Goal: Information Seeking & Learning: Learn about a topic

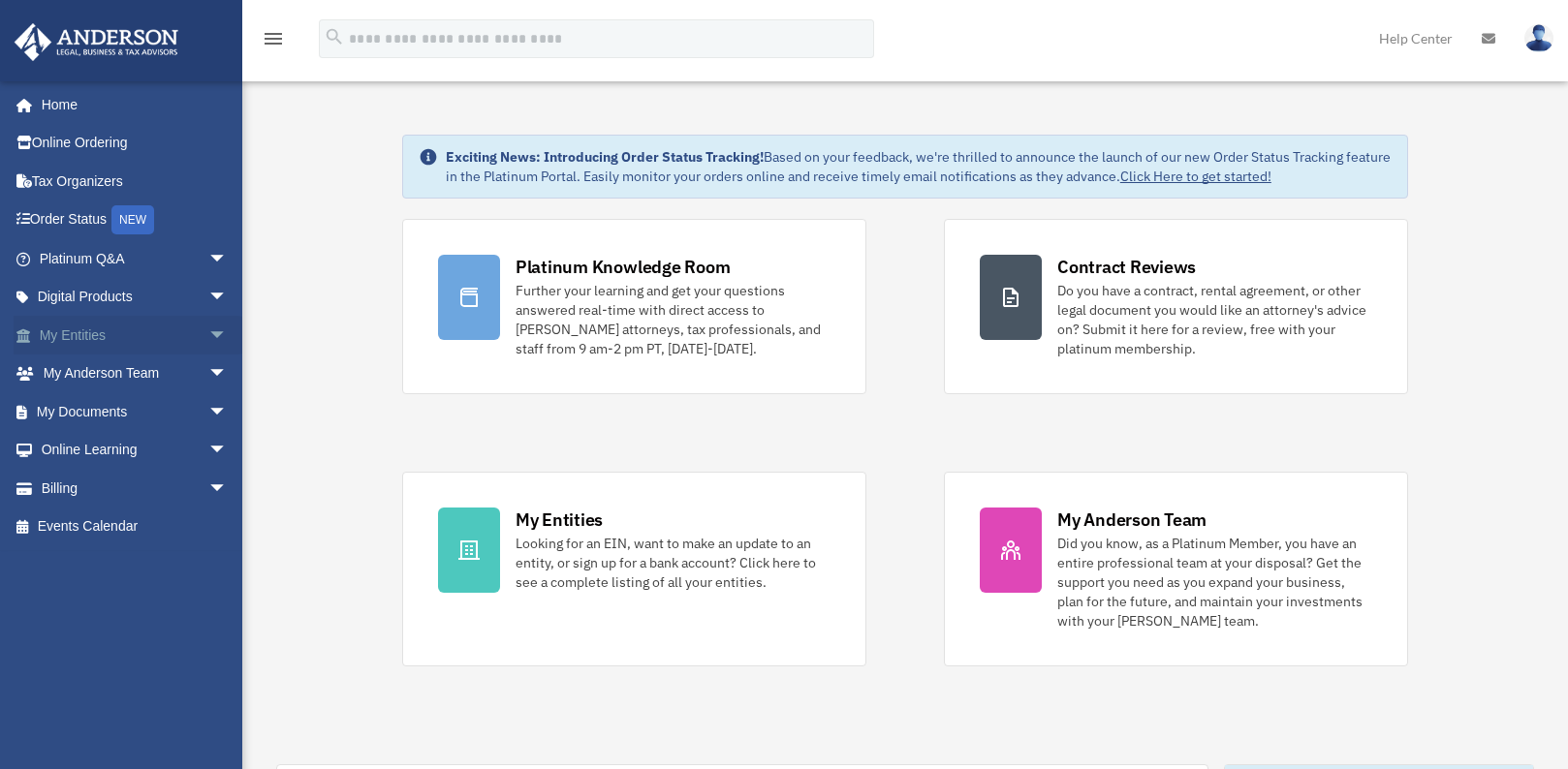
click at [208, 337] on span "arrow_drop_down" at bounding box center [228, 335] width 39 height 40
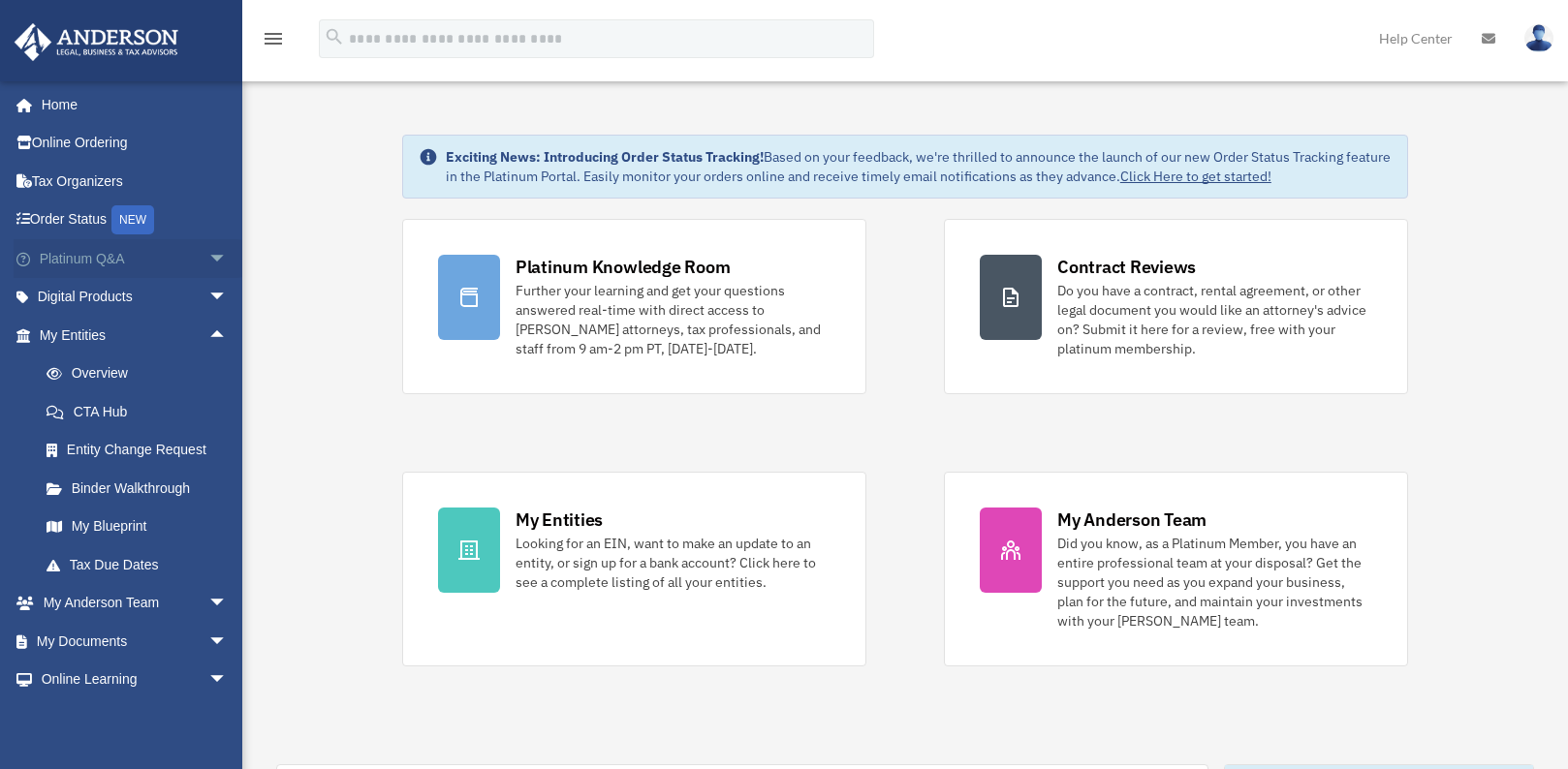
click at [208, 258] on span "arrow_drop_down" at bounding box center [228, 259] width 39 height 40
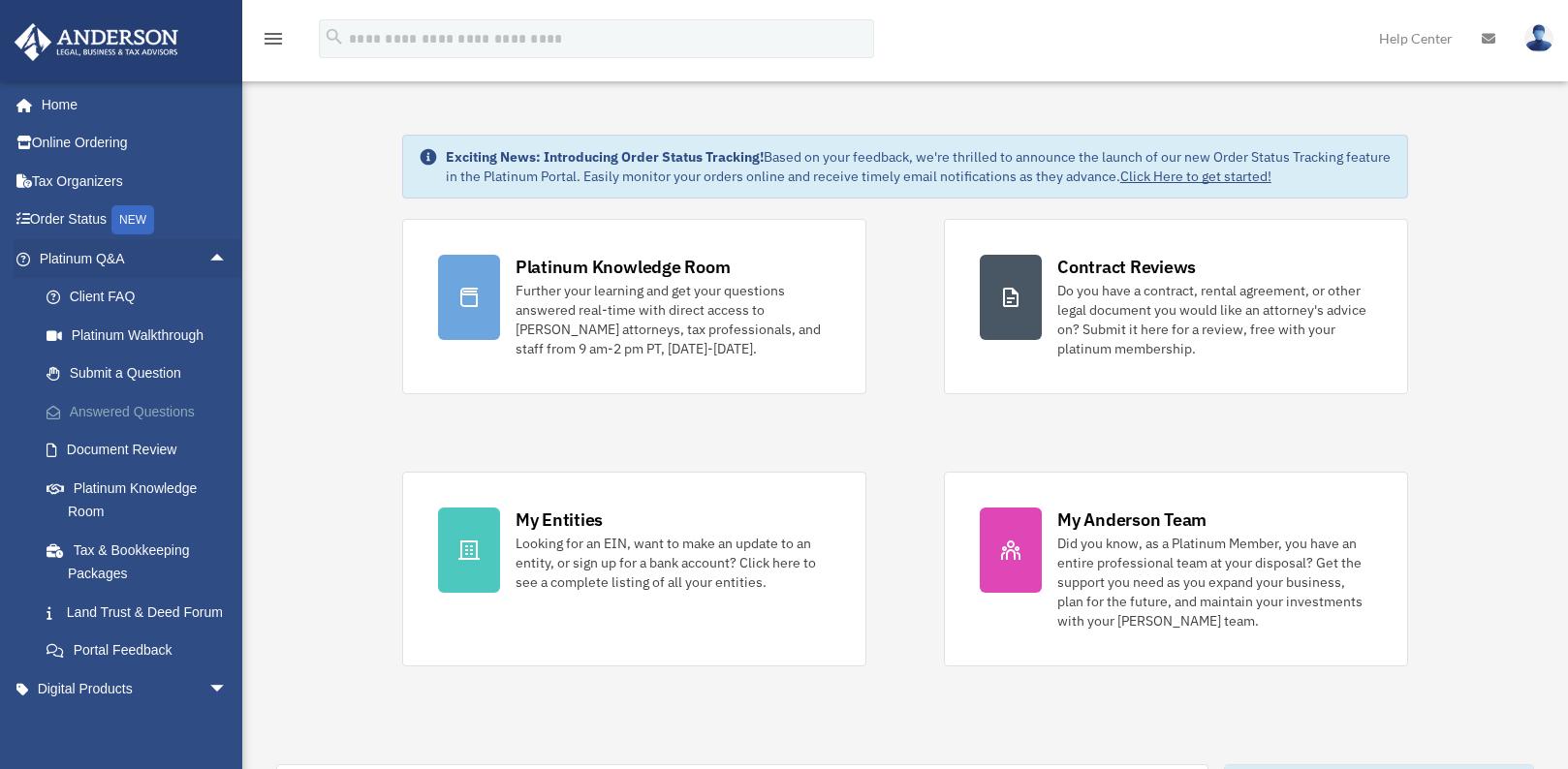
scroll to position [97, 0]
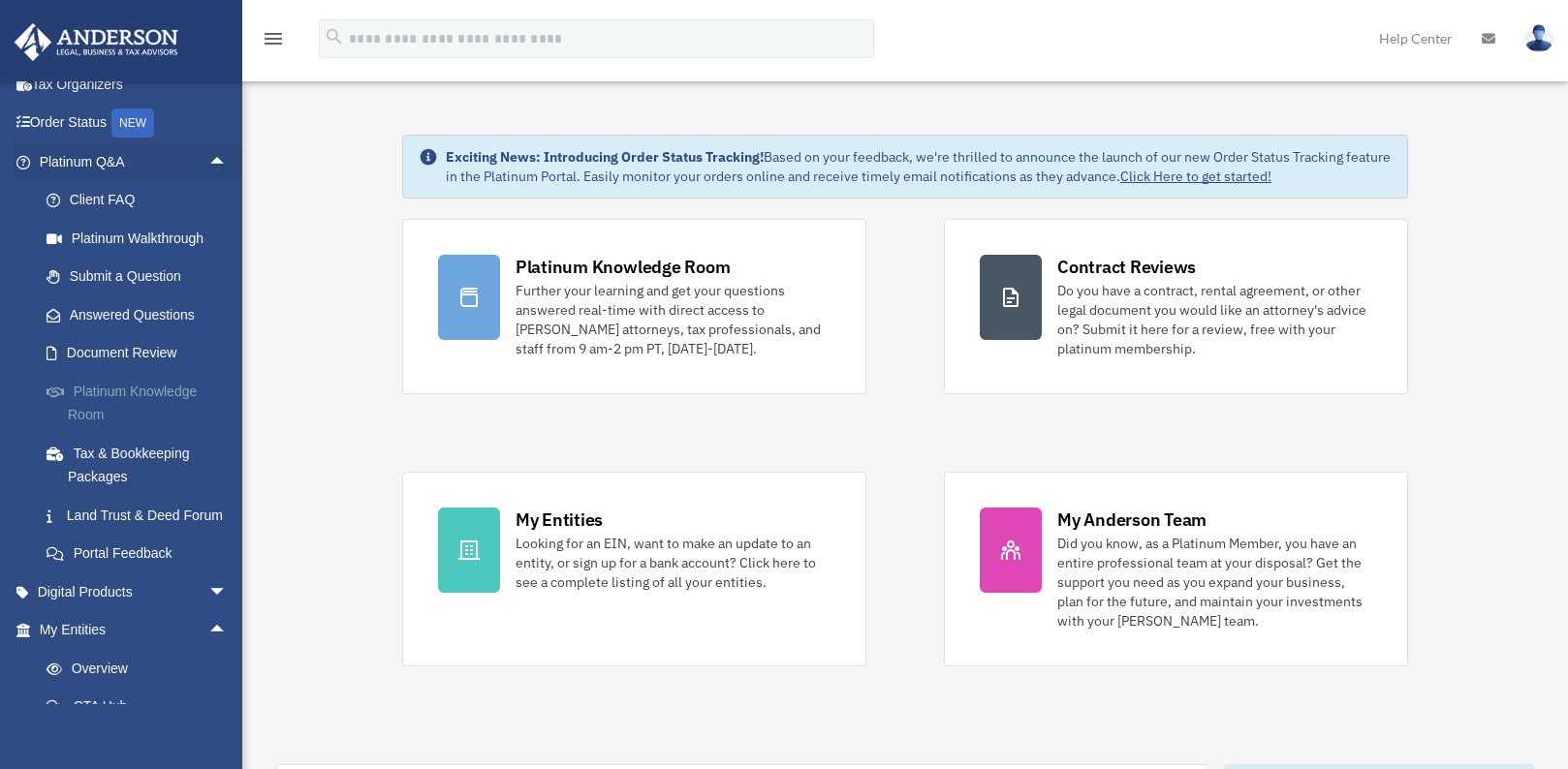
click at [110, 397] on link "Platinum Knowledge Room" at bounding box center [141, 403] width 230 height 62
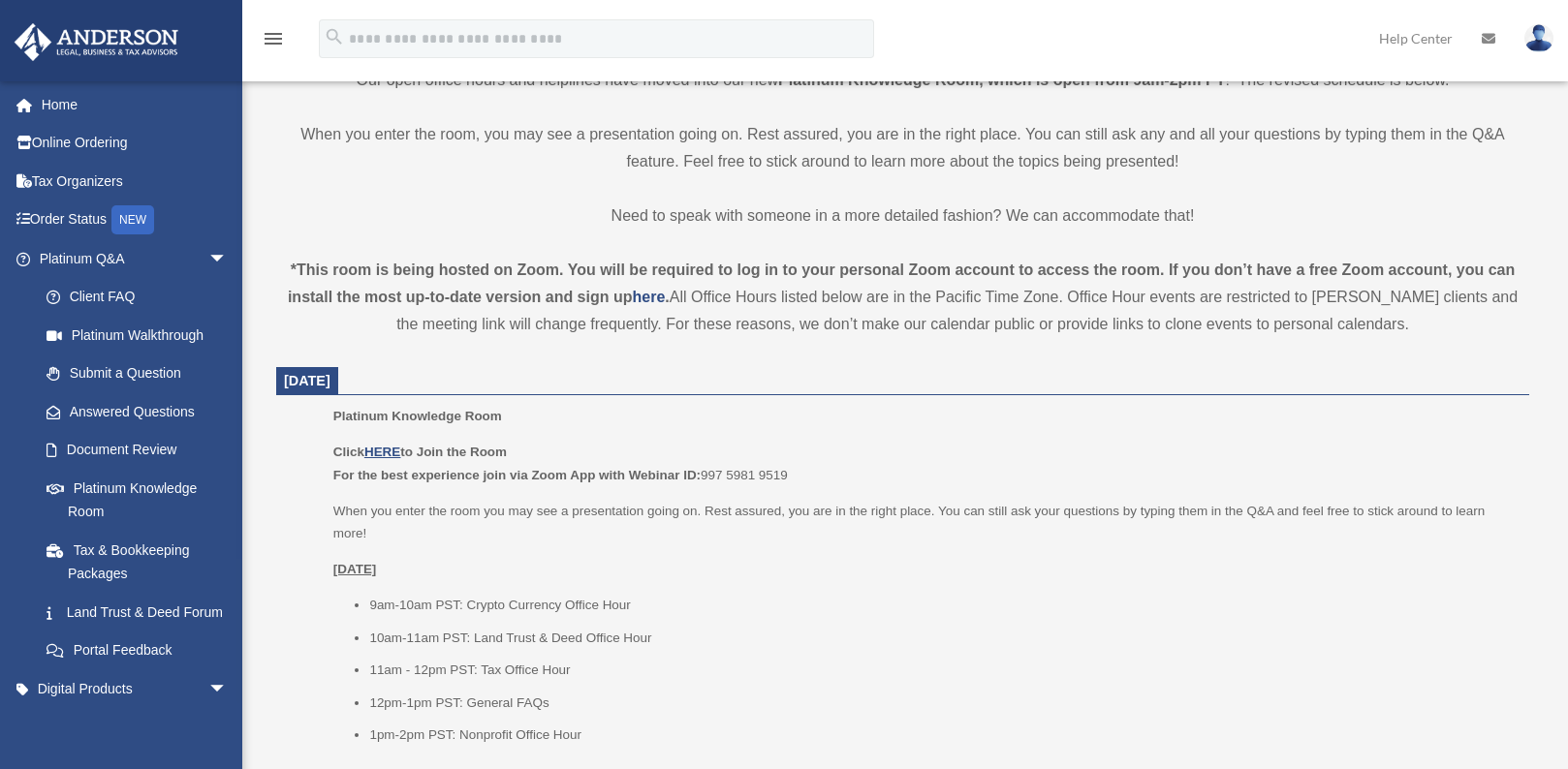
scroll to position [484, 0]
drag, startPoint x: 530, startPoint y: 476, endPoint x: 696, endPoint y: 477, distance: 166.0
click at [696, 477] on b "For the best experience join via Zoom App with Webinar ID:" at bounding box center [517, 473] width 367 height 15
click at [793, 473] on p "Click HERE to Join the Room For the best experience join via Zoom App with Webi…" at bounding box center [925, 461] width 1182 height 46
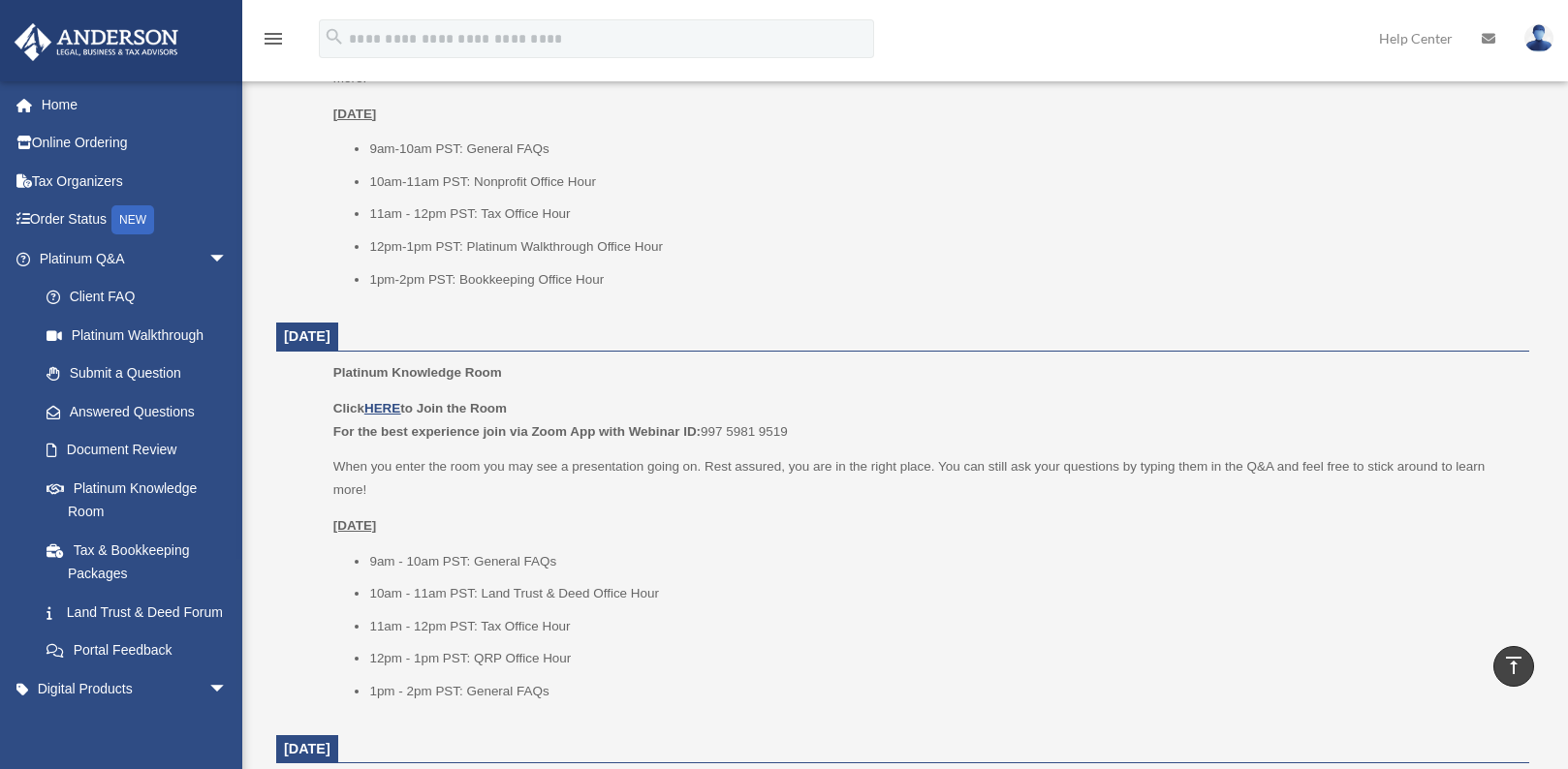
scroll to position [1356, 0]
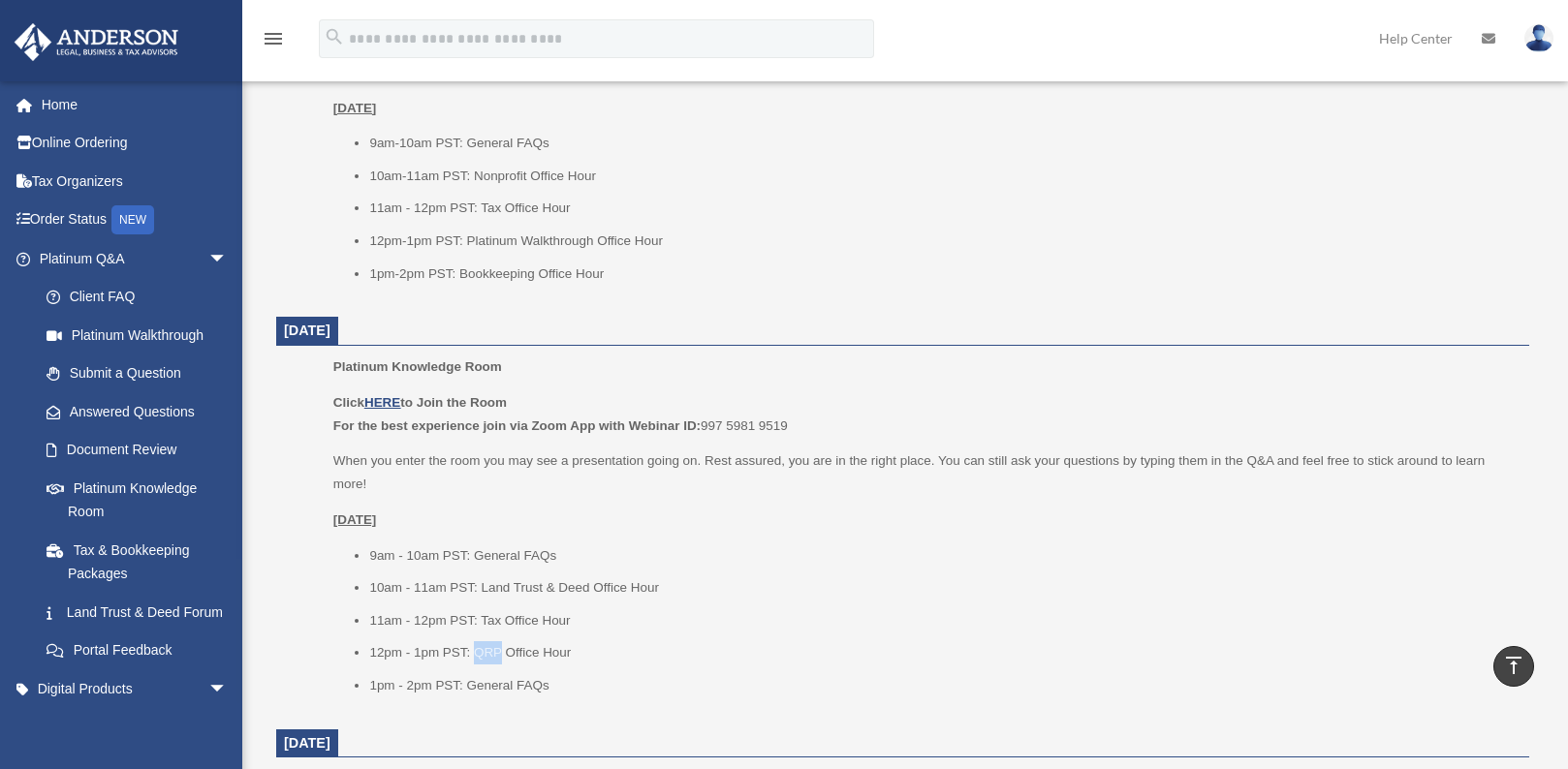
drag, startPoint x: 474, startPoint y: 653, endPoint x: 500, endPoint y: 653, distance: 26.0
click at [500, 653] on li "12pm - 1pm PST: QRP Office Hour" at bounding box center [942, 653] width 1146 height 23
drag, startPoint x: 500, startPoint y: 653, endPoint x: 487, endPoint y: 653, distance: 13.0
click at [487, 653] on li "12pm - 1pm PST: QRP Office Hour" at bounding box center [942, 653] width 1146 height 23
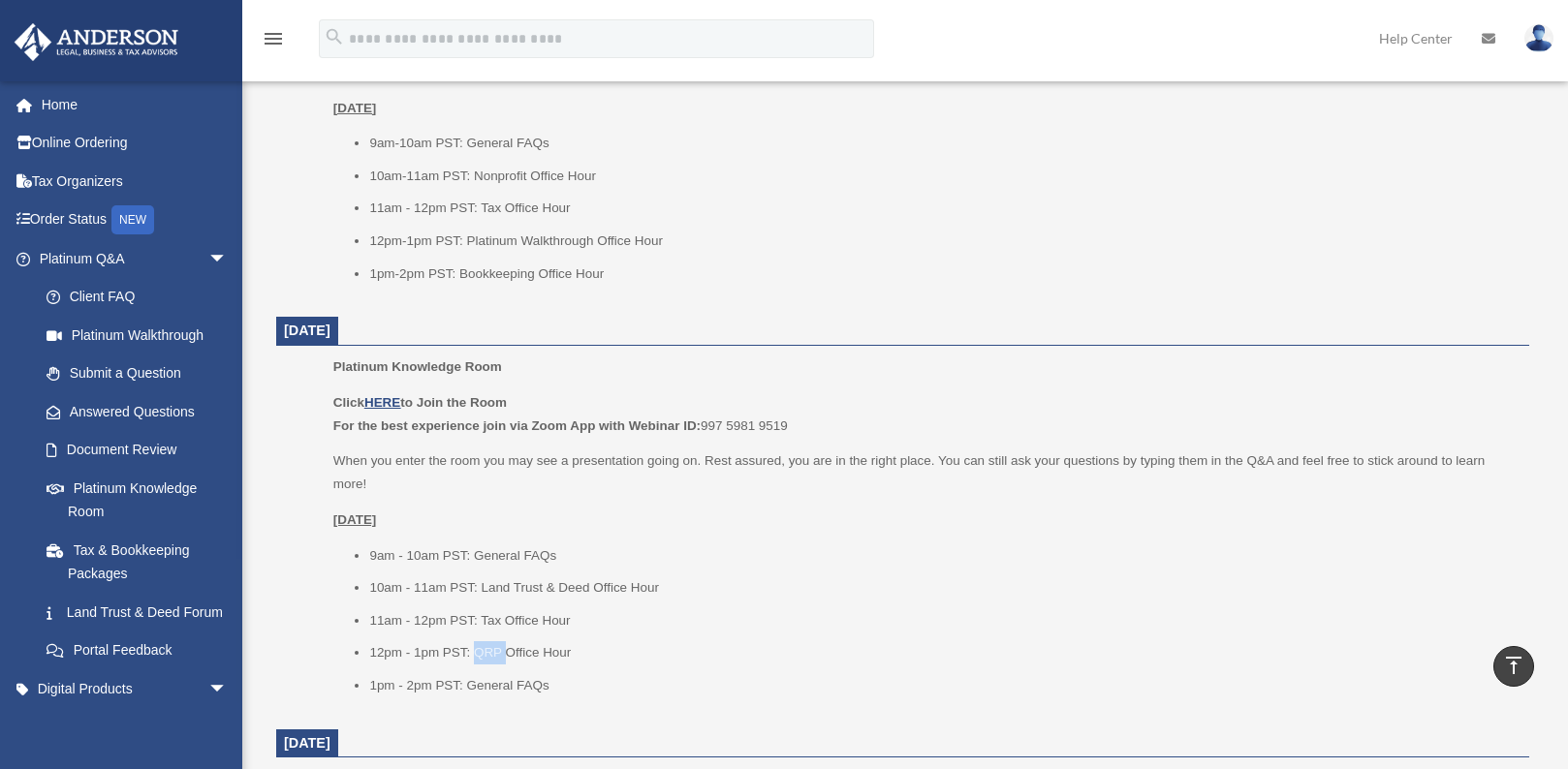
click at [487, 653] on li "12pm - 1pm PST: QRP Office Hour" at bounding box center [942, 653] width 1146 height 23
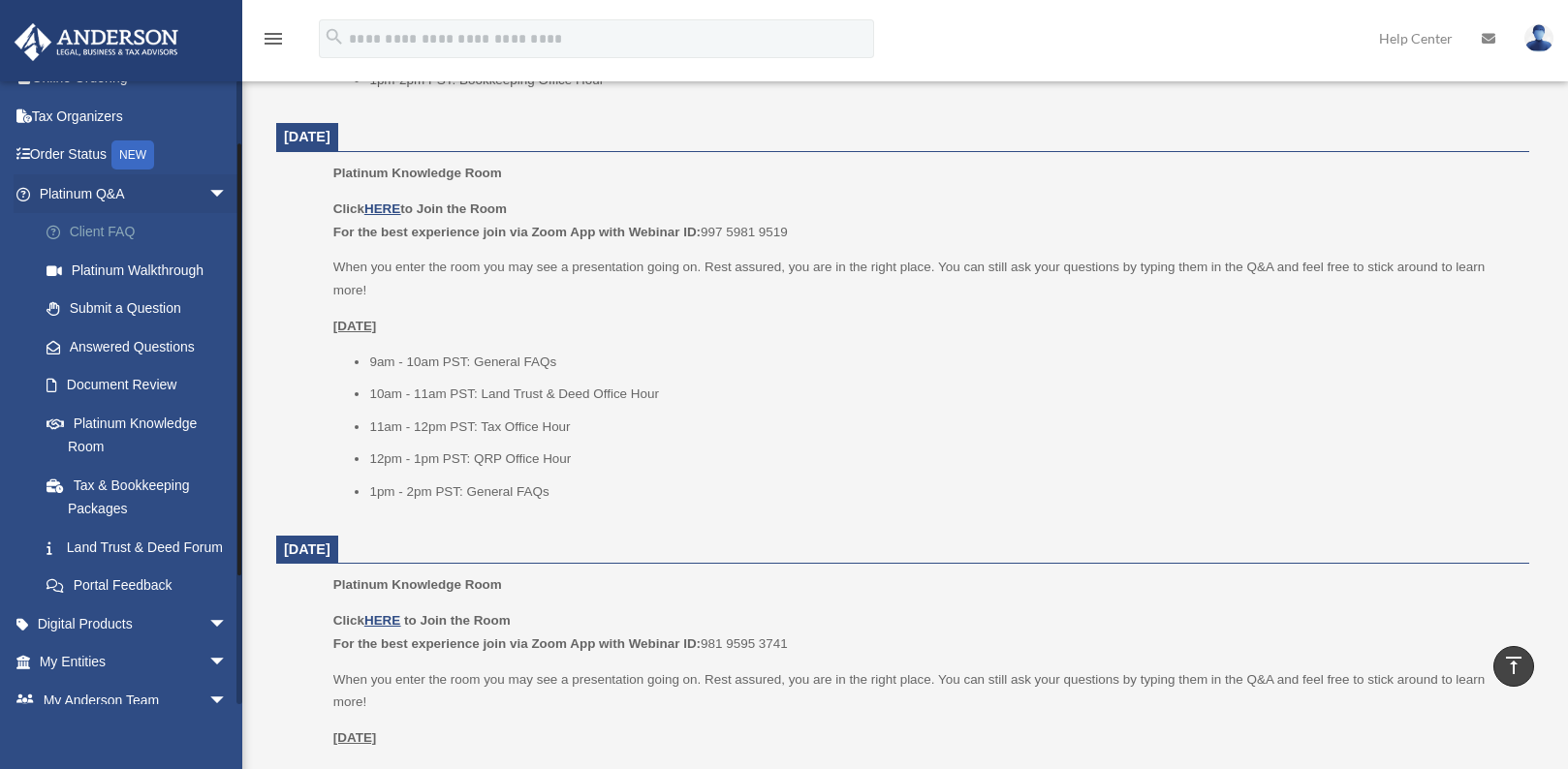
scroll to position [97, 0]
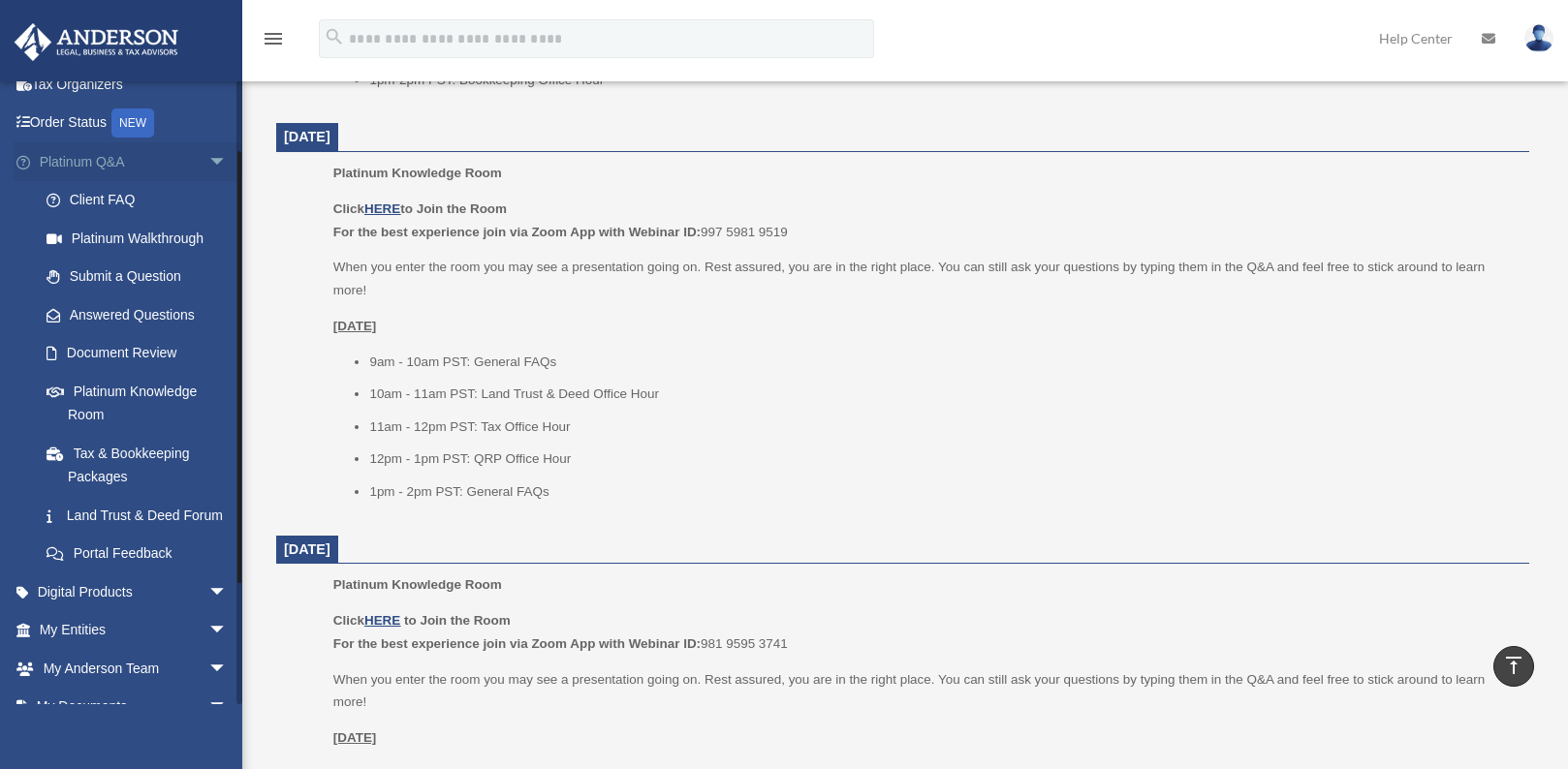
click at [208, 165] on span "arrow_drop_down" at bounding box center [228, 162] width 39 height 40
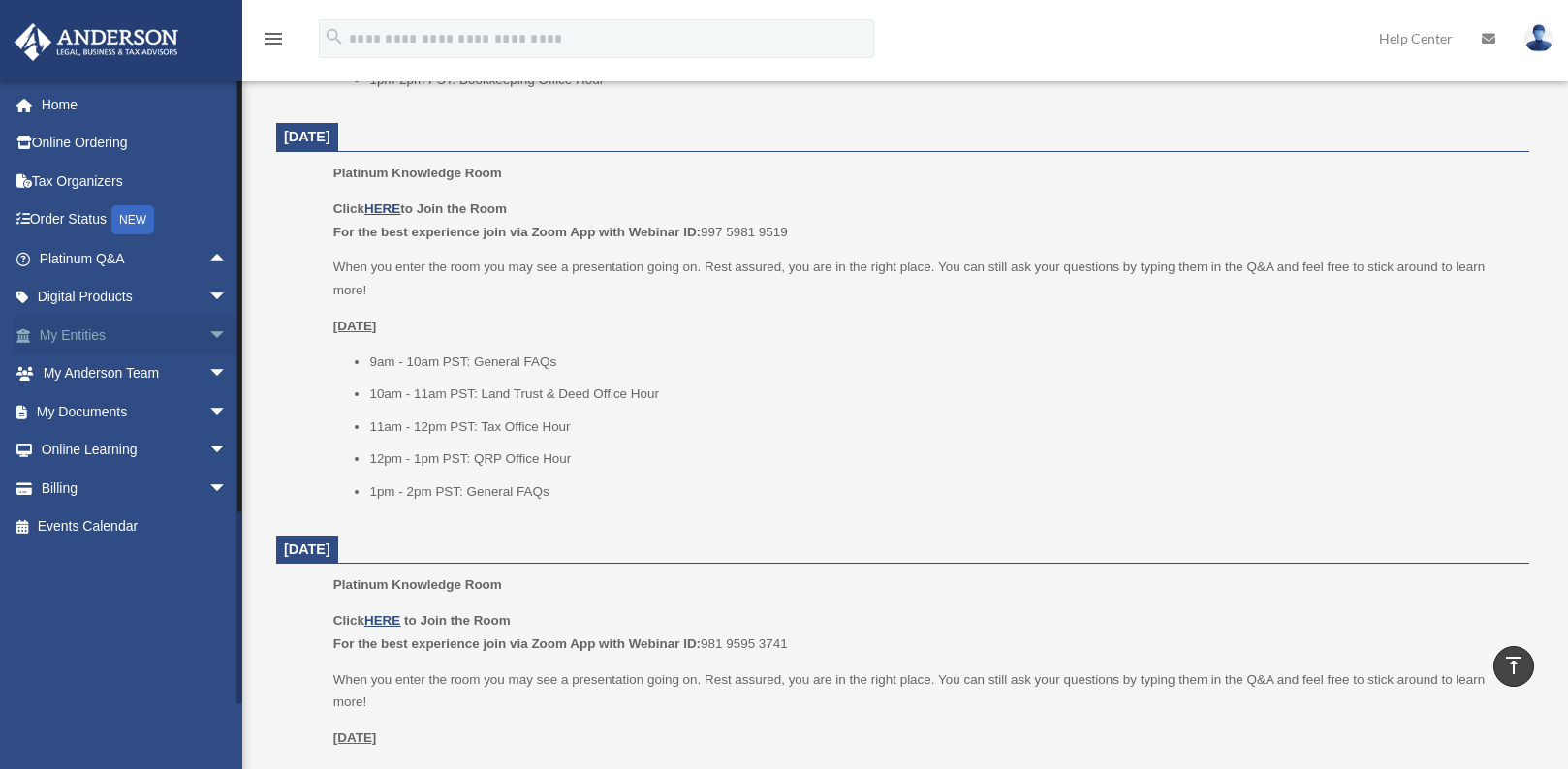
click at [208, 334] on span "arrow_drop_down" at bounding box center [228, 335] width 39 height 40
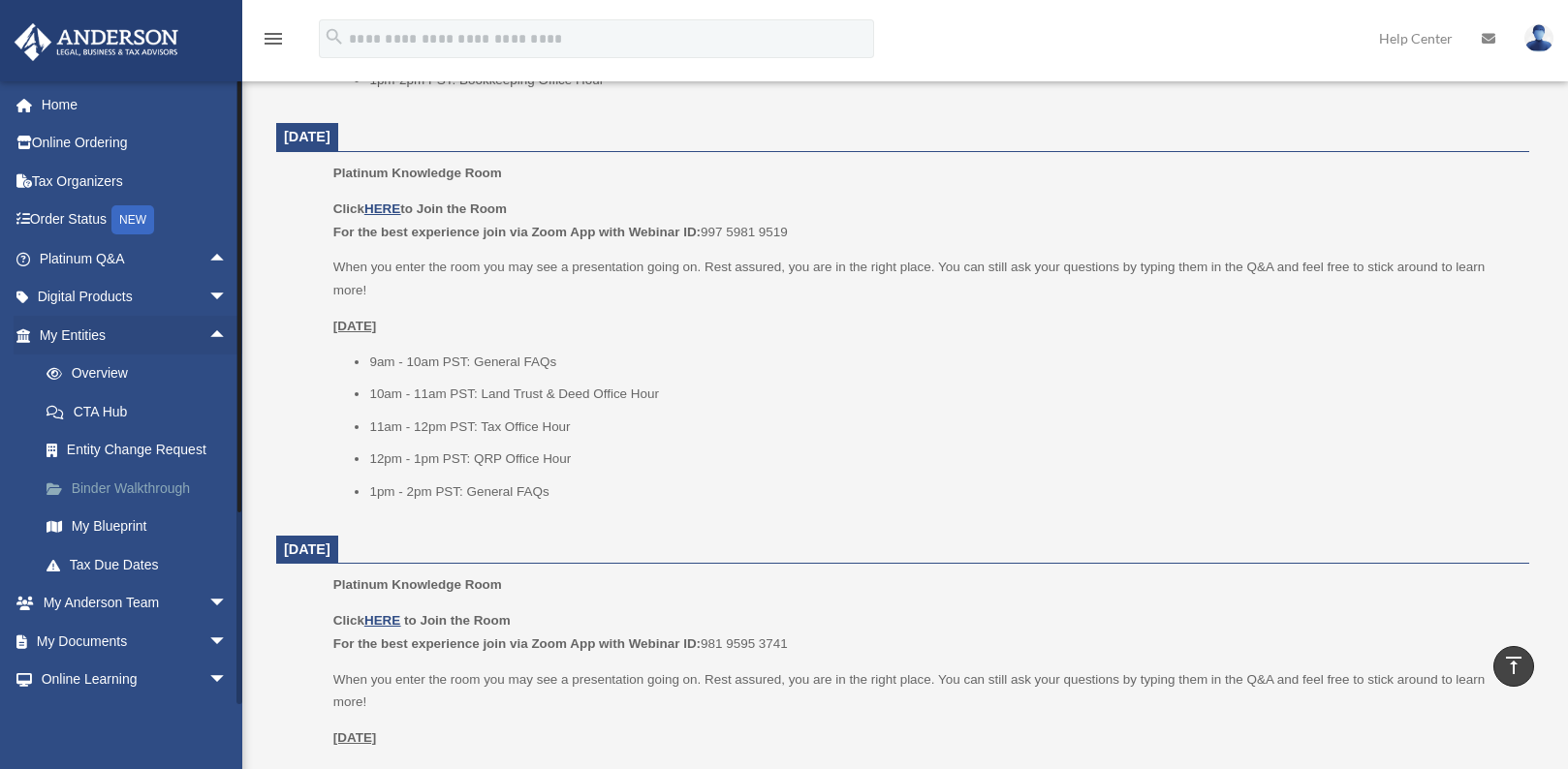
click at [143, 473] on link "Binder Walkthrough" at bounding box center [141, 488] width 230 height 39
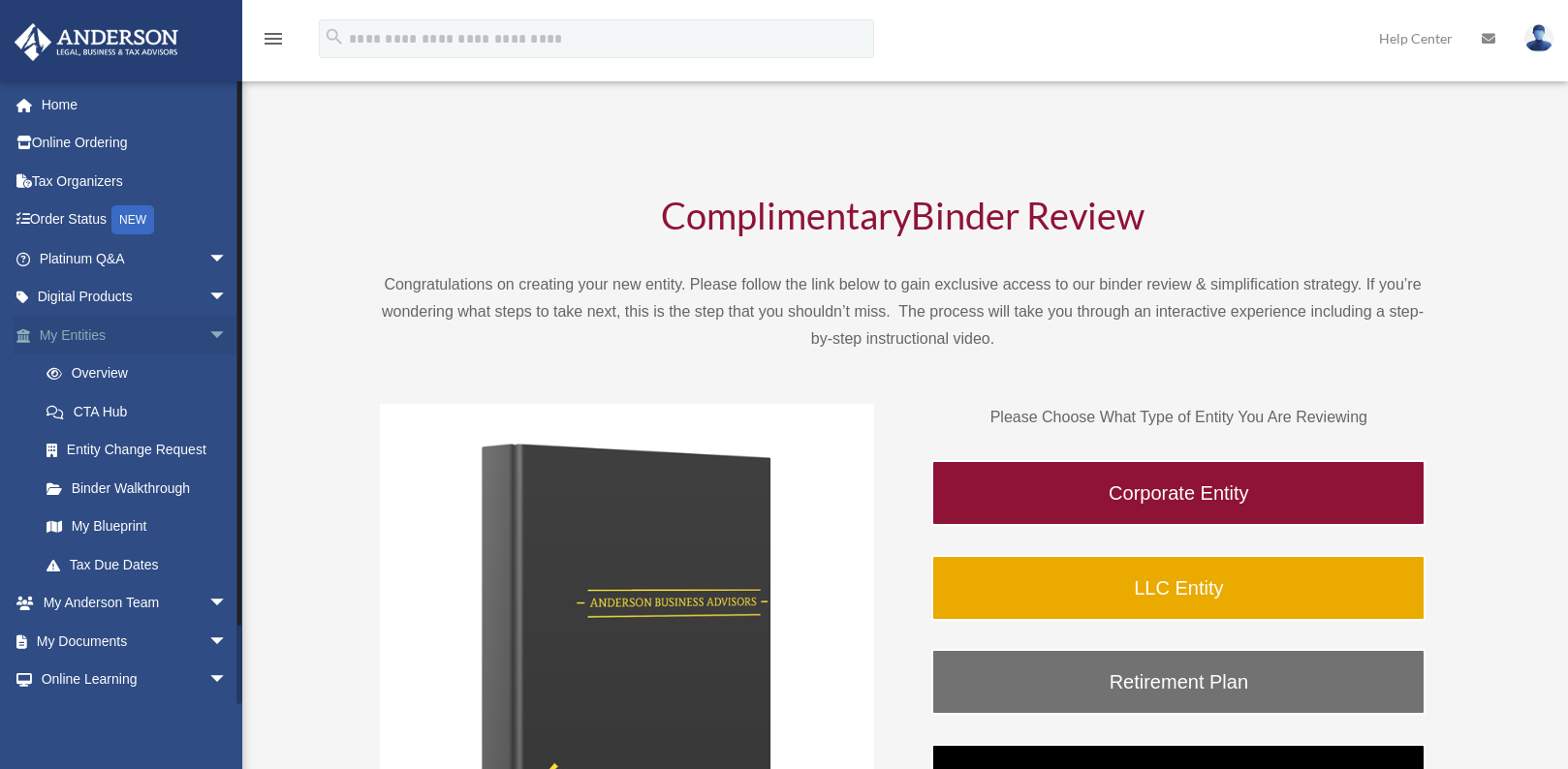
click at [208, 332] on span "arrow_drop_down" at bounding box center [228, 335] width 39 height 40
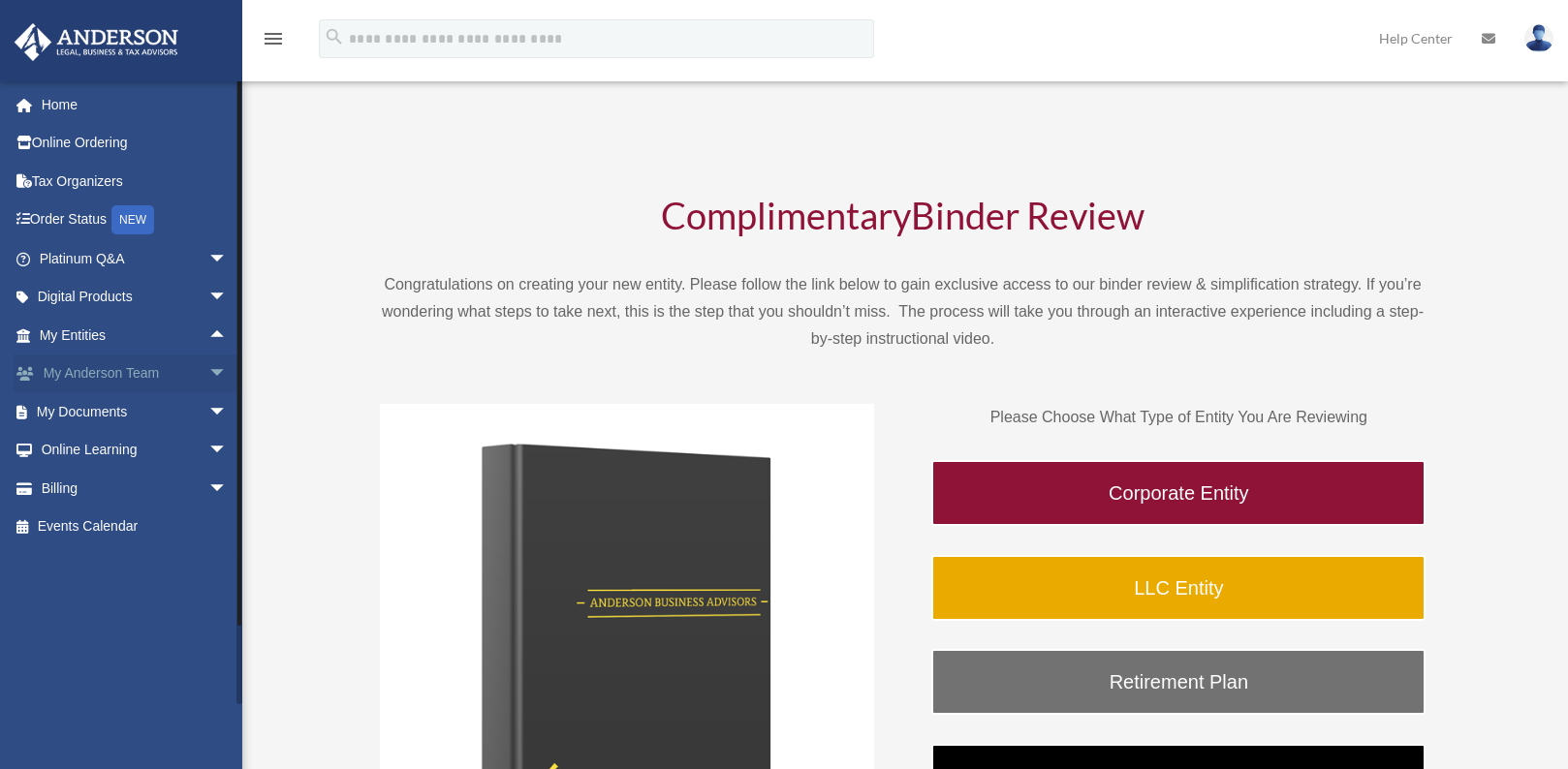
click at [208, 377] on span "arrow_drop_down" at bounding box center [228, 374] width 39 height 40
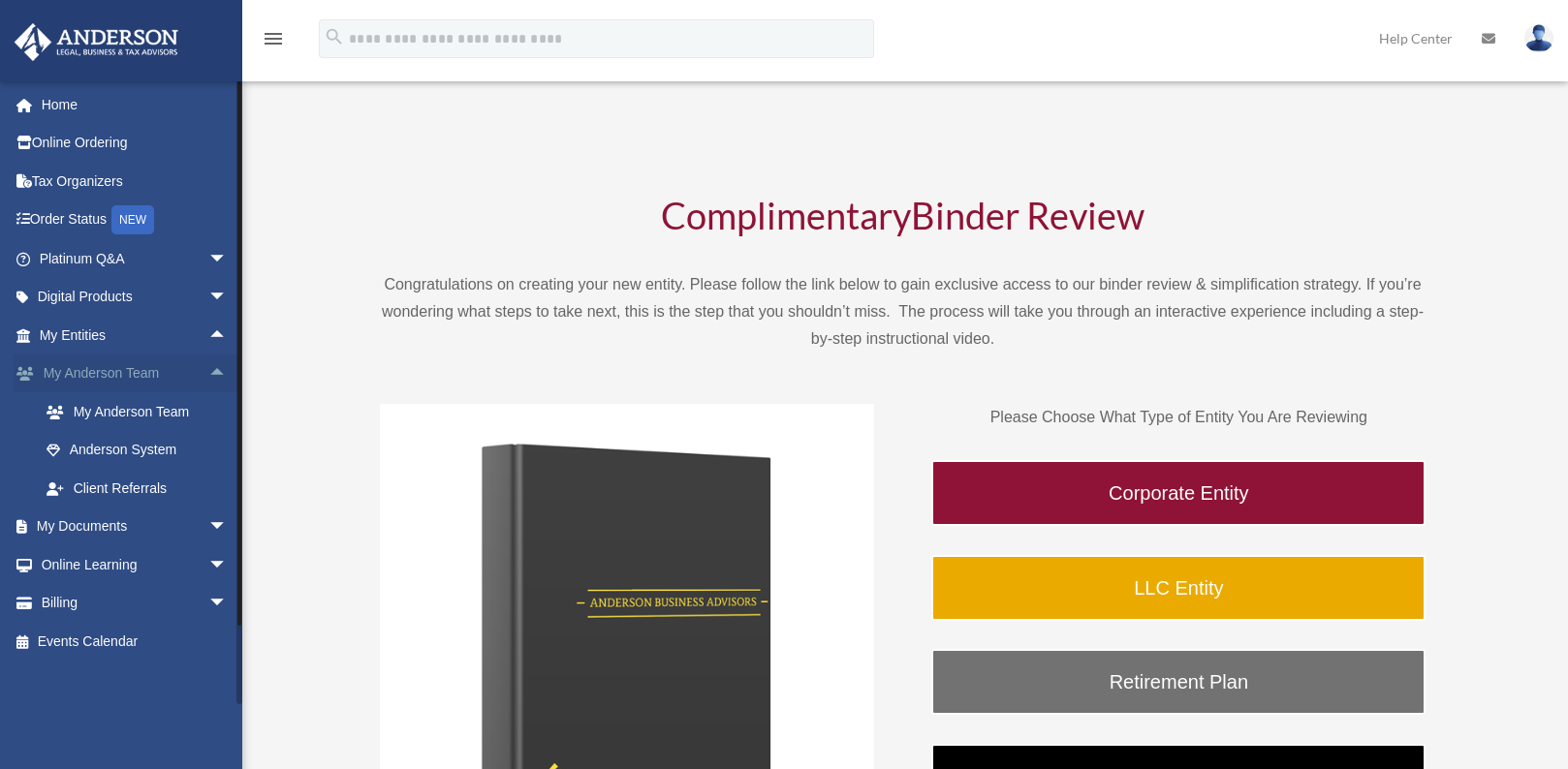
click at [208, 377] on span "arrow_drop_up" at bounding box center [228, 374] width 39 height 40
